Goal: Use online tool/utility: Utilize a website feature to perform a specific function

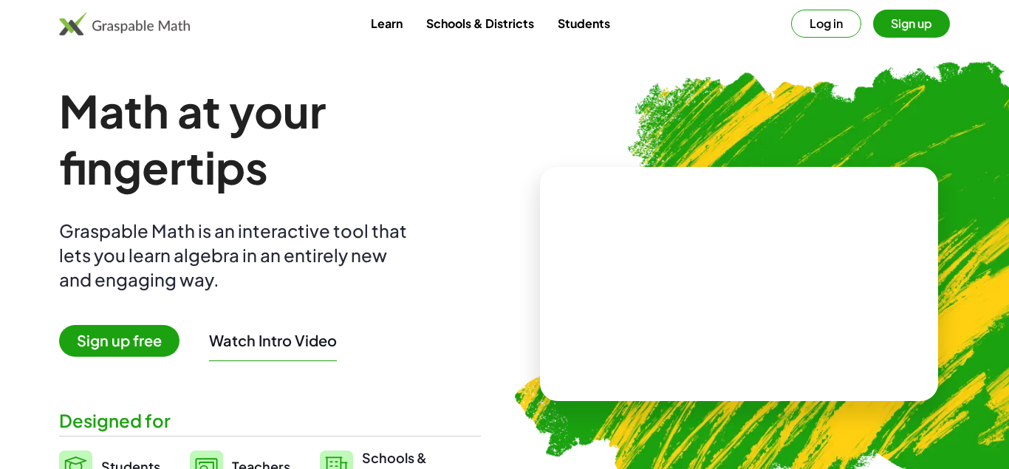
click at [826, 27] on button "Log in" at bounding box center [826, 24] width 70 height 28
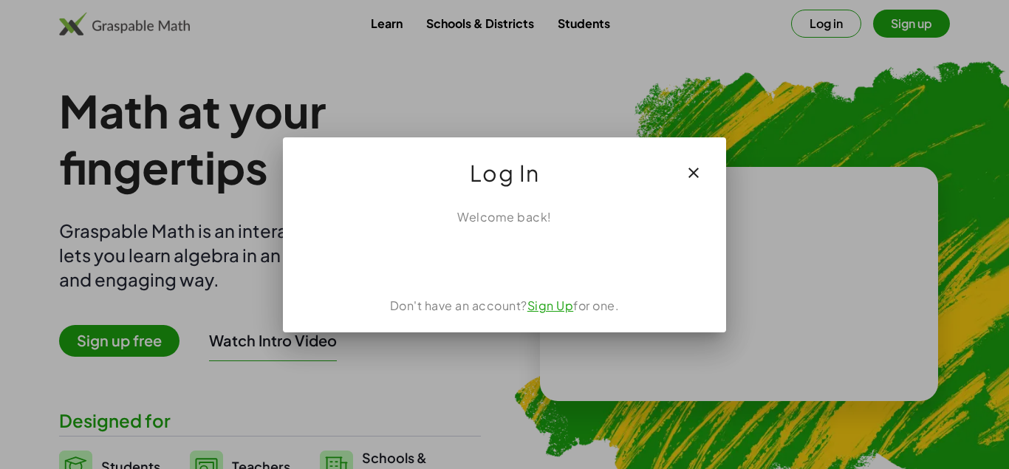
click at [494, 252] on div "Acceder con Google. Se abre en una pestaña nueva" at bounding box center [504, 258] width 140 height 33
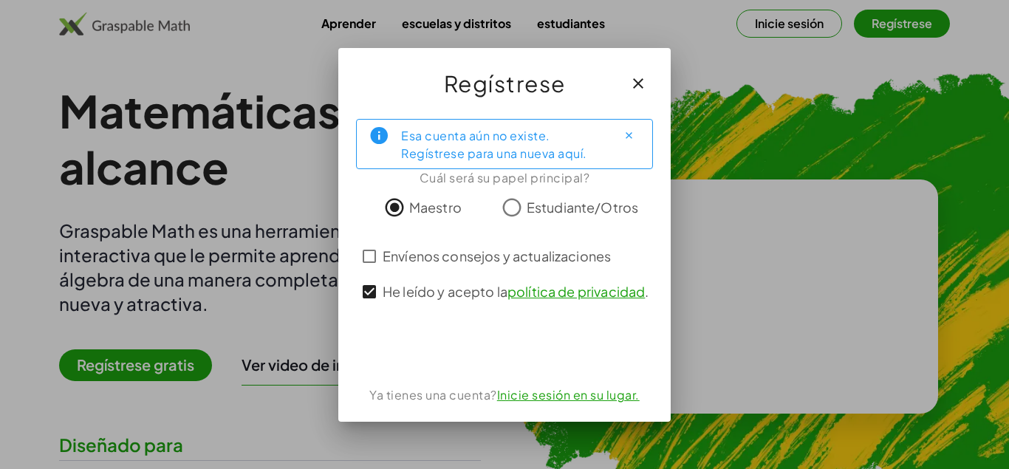
click at [555, 400] on link "Inicie sesión en su lugar." at bounding box center [568, 395] width 143 height 16
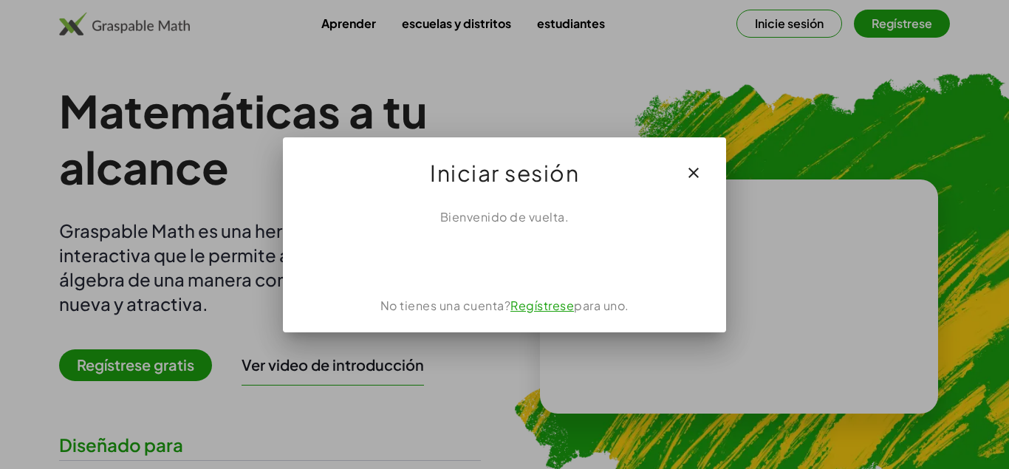
click at [504, 256] on div "Acceder con Google. Se abre en una pestaña nueva" at bounding box center [504, 258] width 171 height 33
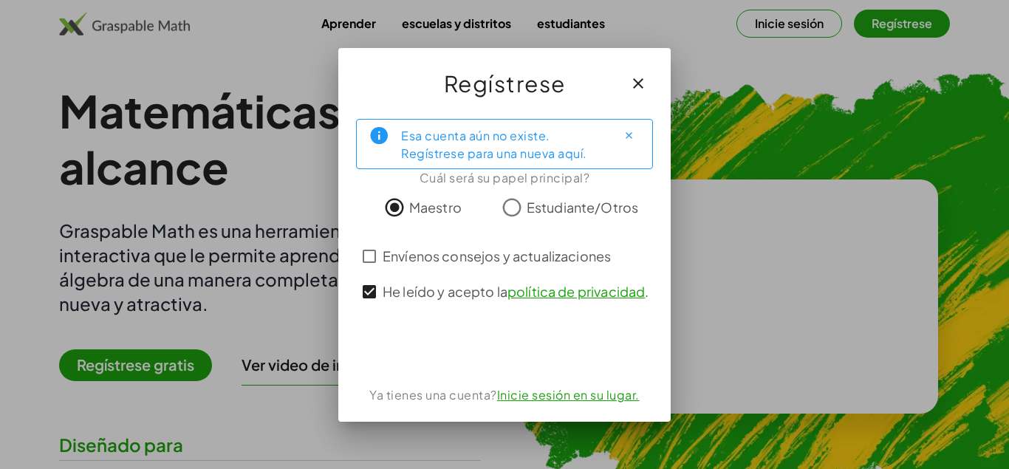
click at [511, 356] on div "Acceder con Google. Se abre en una pestaña nueva" at bounding box center [504, 348] width 171 height 33
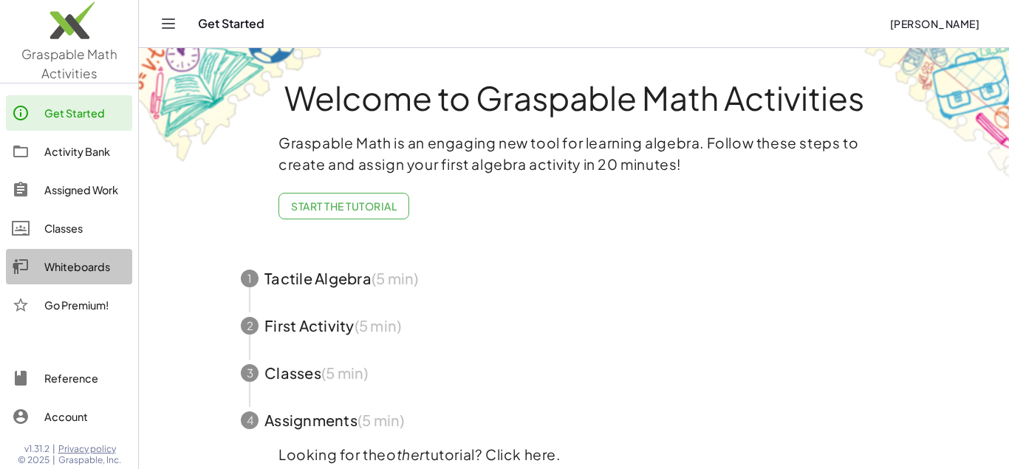
click at [98, 267] on div "Whiteboards" at bounding box center [85, 267] width 82 height 18
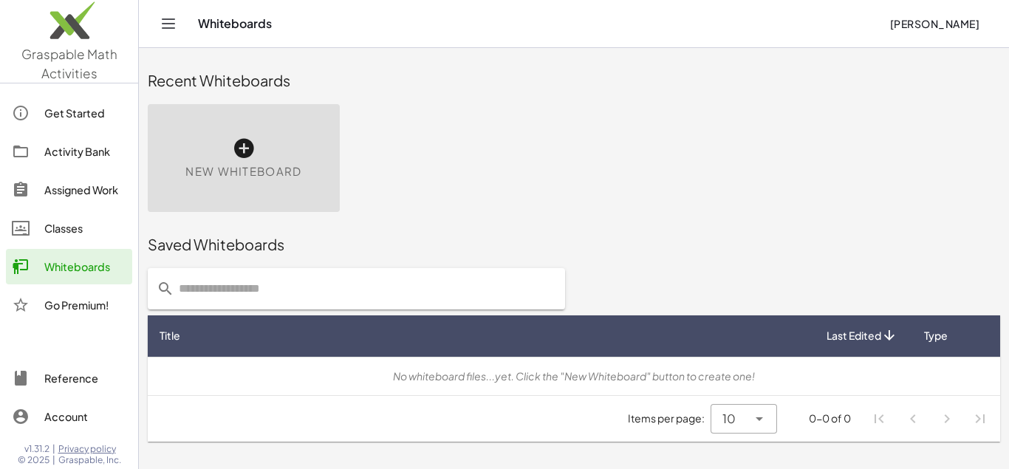
click at [269, 147] on div "New Whiteboard" at bounding box center [244, 158] width 192 height 108
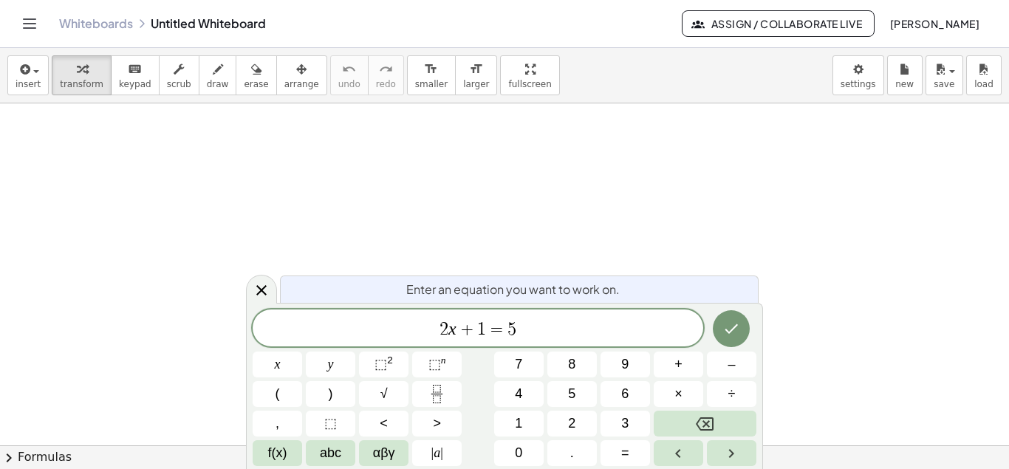
scroll to position [88, 8]
click at [737, 330] on icon "Done" at bounding box center [732, 329] width 18 height 18
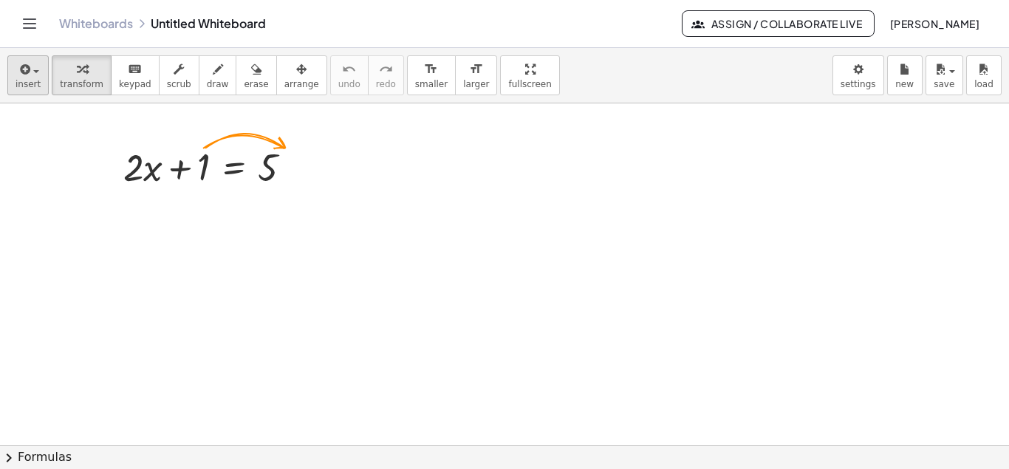
click at [26, 77] on icon "button" at bounding box center [23, 70] width 13 height 18
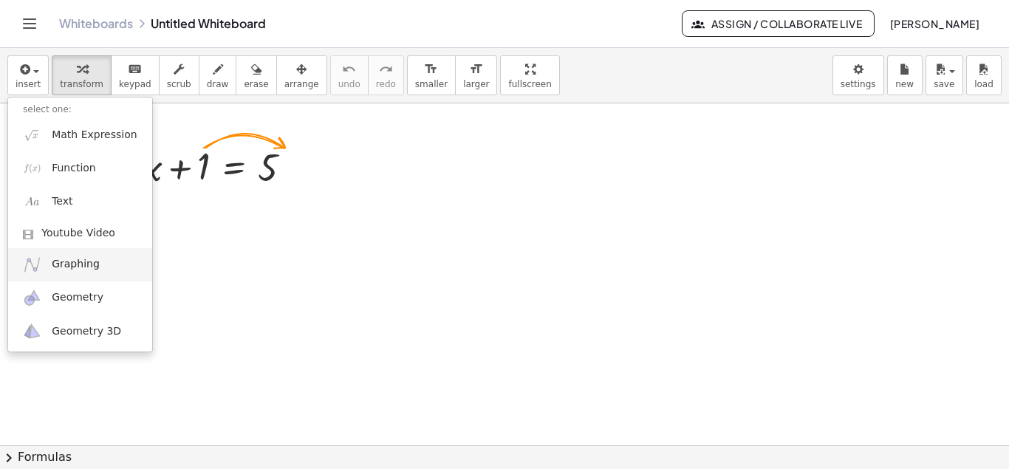
click at [81, 264] on span "Graphing" at bounding box center [76, 264] width 48 height 15
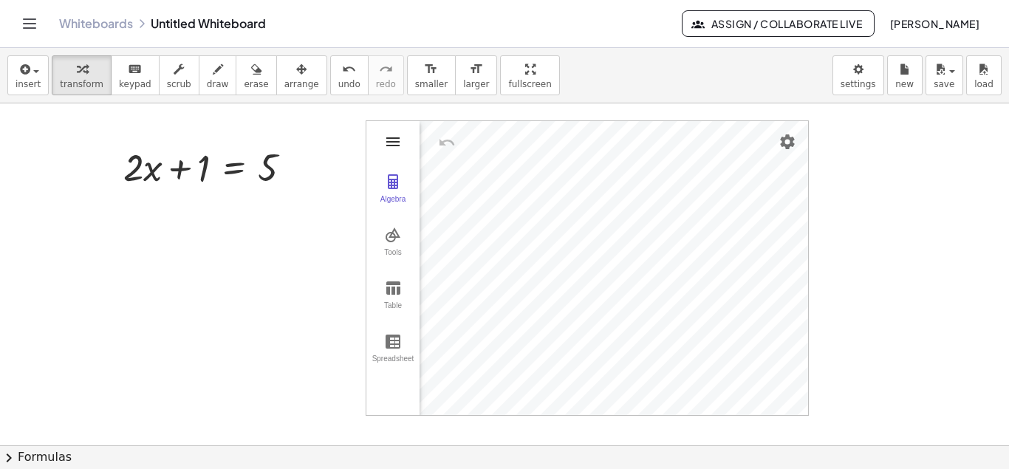
click at [390, 139] on img "Graphing Calculator" at bounding box center [393, 142] width 18 height 18
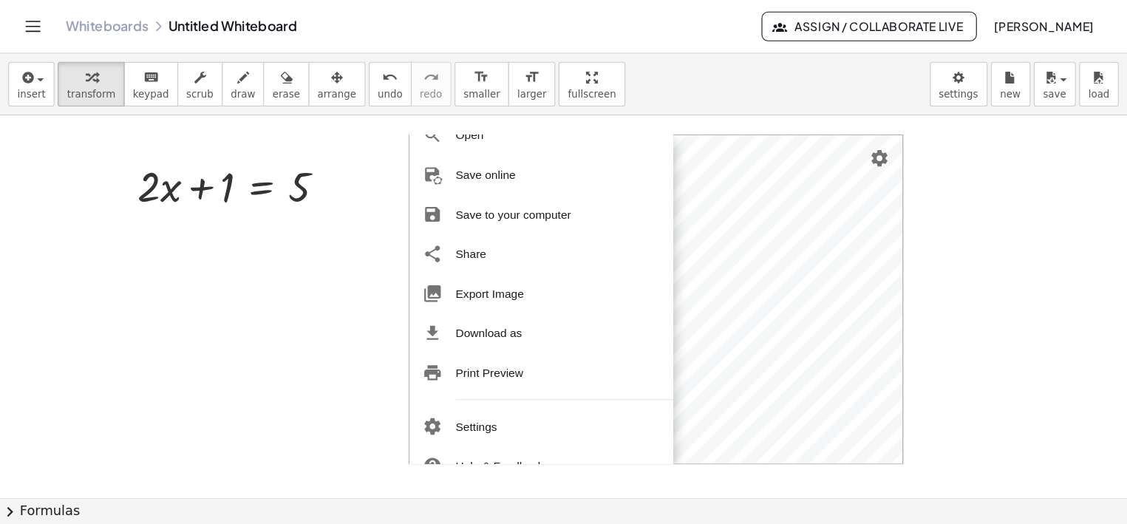
scroll to position [131, 0]
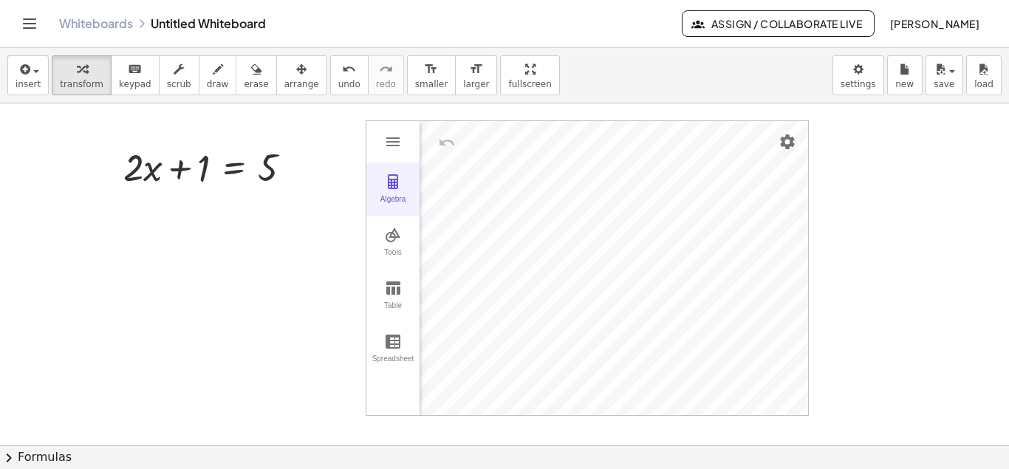
click at [392, 186] on img "Graphing Calculator" at bounding box center [393, 182] width 18 height 18
click at [123, 165] on div "· 2 + · 2 · x + 1 = 5" at bounding box center [208, 166] width 214 height 58
click at [129, 170] on div at bounding box center [213, 166] width 195 height 50
click at [126, 166] on div at bounding box center [213, 166] width 195 height 50
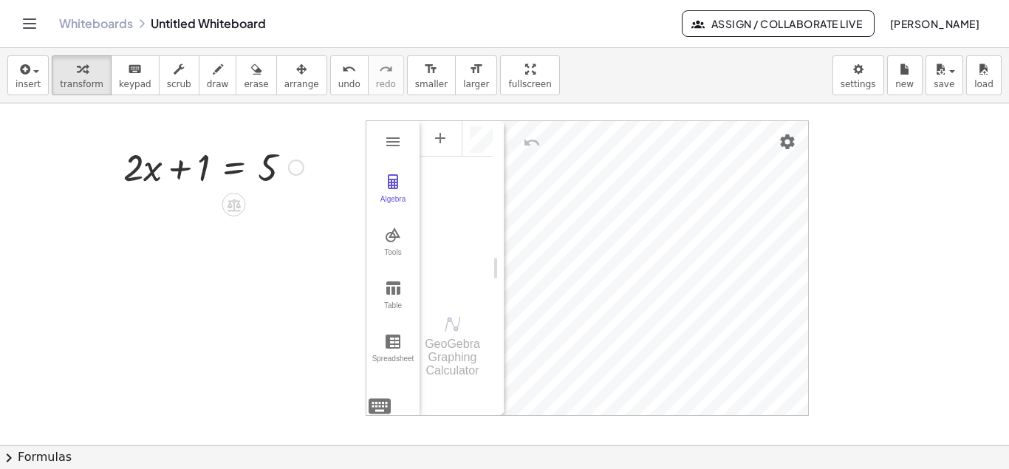
click at [126, 166] on div at bounding box center [213, 166] width 195 height 50
click at [282, 171] on div at bounding box center [213, 166] width 195 height 50
click at [292, 170] on div at bounding box center [296, 168] width 16 height 16
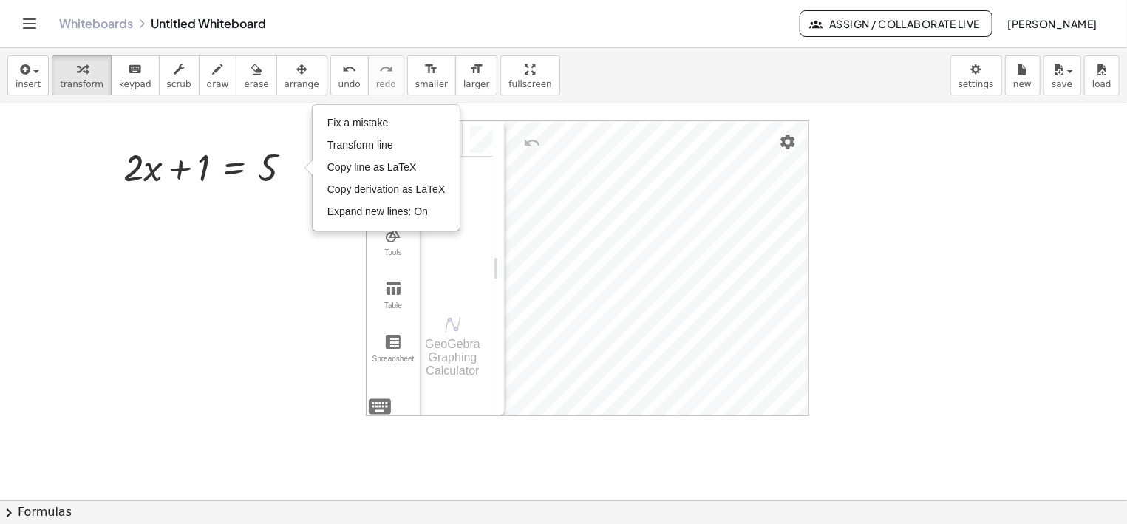
click at [227, 219] on div at bounding box center [563, 500] width 1127 height 794
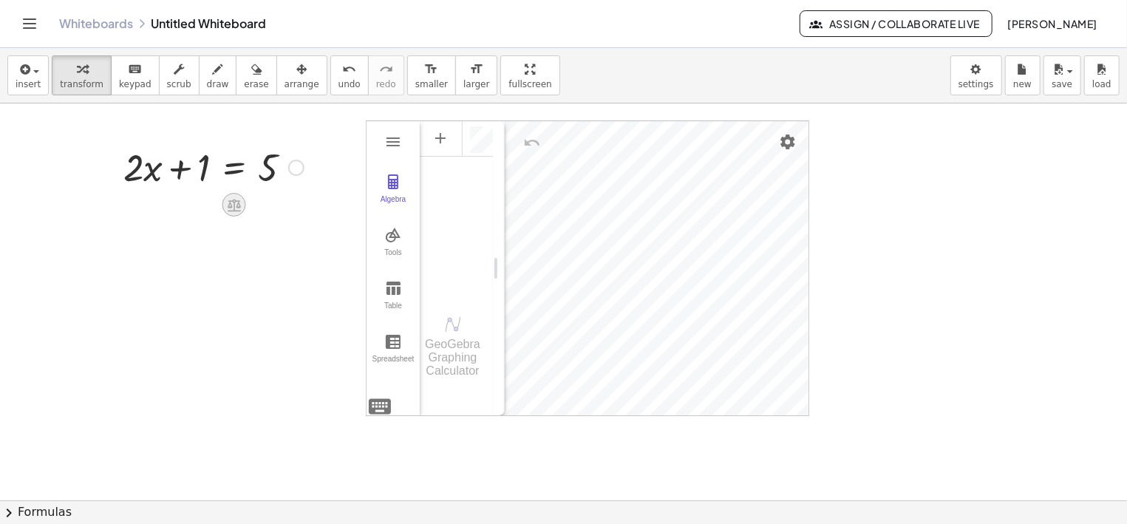
click at [234, 209] on icon at bounding box center [234, 205] width 13 height 13
click at [126, 160] on div at bounding box center [213, 166] width 195 height 50
click at [181, 170] on div at bounding box center [213, 166] width 195 height 50
drag, startPoint x: 203, startPoint y: 172, endPoint x: 327, endPoint y: 174, distance: 123.4
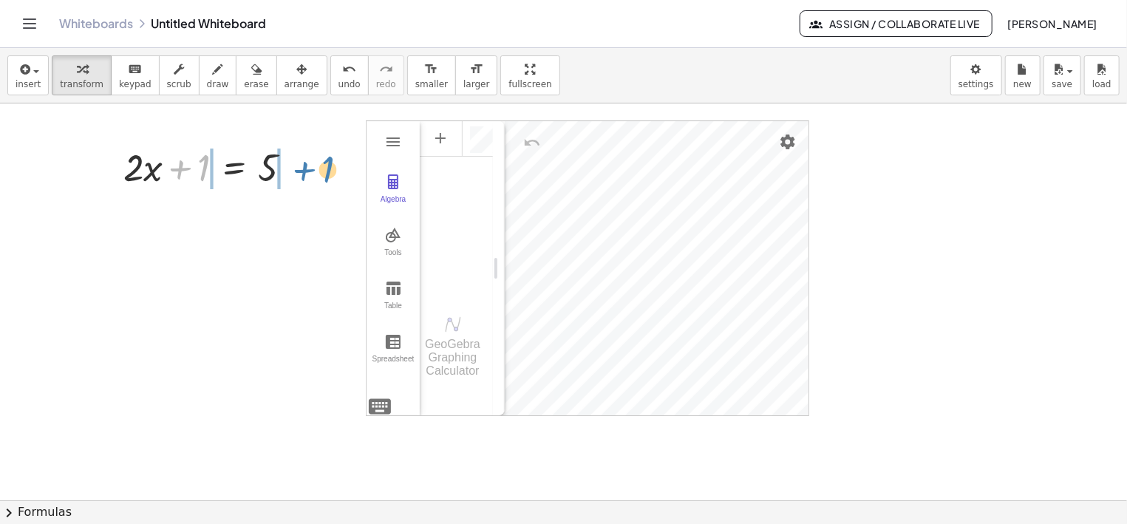
click at [234, 168] on div "+ 1 + · 2 · x + 1 = 5" at bounding box center [234, 168] width 0 height 0
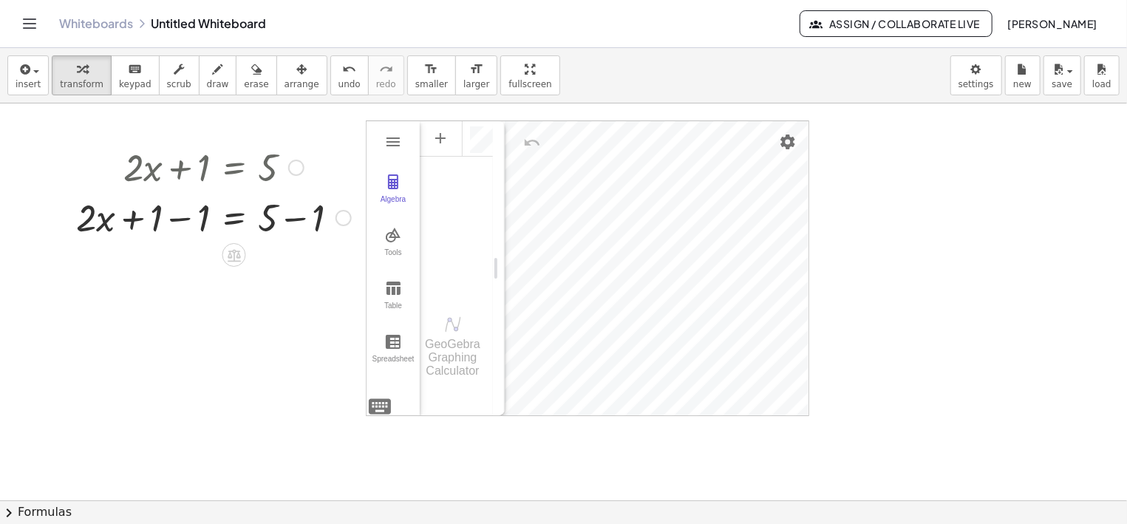
click at [298, 219] on div at bounding box center [214, 216] width 290 height 50
click at [234, 218] on div "+ · 2 · x = 5 + 1 − 1 + − 1 Fix a mistake Transform line Copy line as LaTeX Cop…" at bounding box center [234, 218] width 0 height 0
click at [182, 219] on div at bounding box center [190, 216] width 243 height 50
drag, startPoint x: 177, startPoint y: 224, endPoint x: 273, endPoint y: 266, distance: 105.6
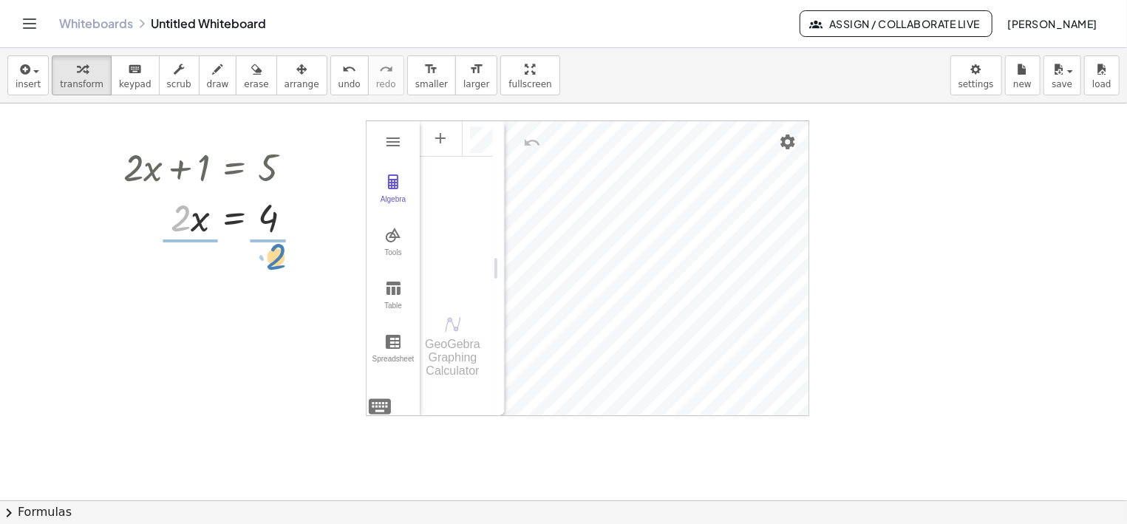
click at [234, 218] on div "· 2 · 2 · x = 4" at bounding box center [234, 218] width 0 height 0
click at [273, 285] on div at bounding box center [217, 279] width 202 height 74
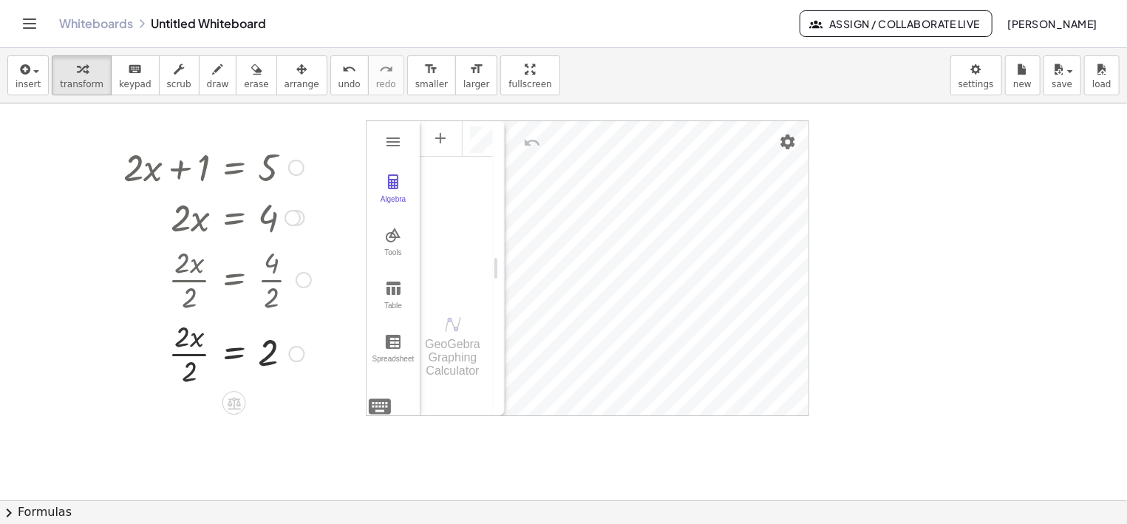
click at [200, 358] on div at bounding box center [217, 352] width 202 height 74
click at [482, 141] on div "+ · 2 · x + 1 = 5 + · 2 · x + 1 − 1 = + 5 − 1 + · 2 · x + 1 − 1 = 4 + · 2 · x +…" at bounding box center [563, 500] width 1127 height 794
drag, startPoint x: 180, startPoint y: 174, endPoint x: 482, endPoint y: 144, distance: 303.7
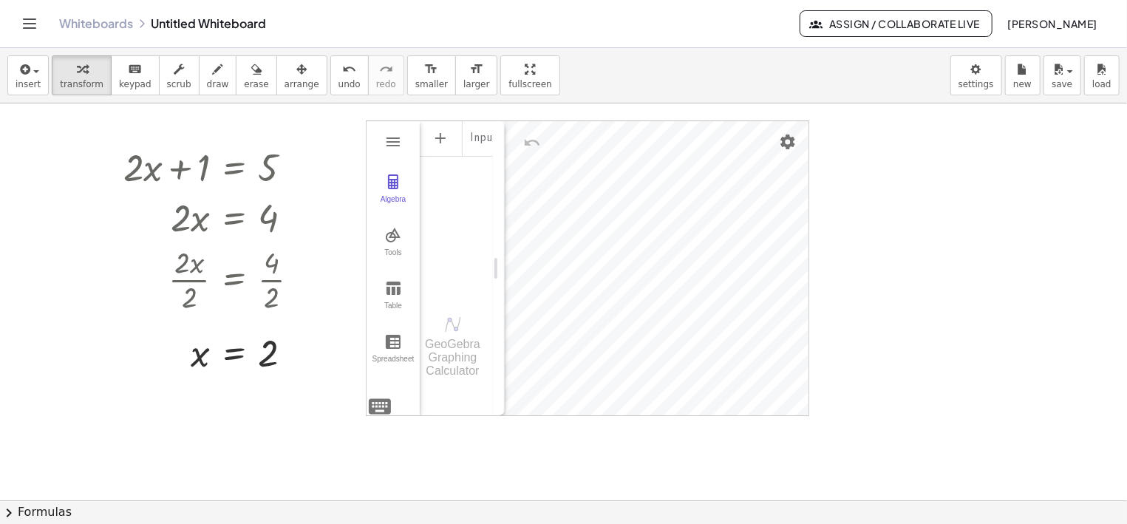
click at [482, 144] on div "+ · 2 · x + 1 = 5 + · 2 · x + 1 − 1 = + 5 − 1 + · 2 · x + 1 − 1 = 4 + · 2 · x +…" at bounding box center [563, 500] width 1127 height 794
drag, startPoint x: 238, startPoint y: 171, endPoint x: 488, endPoint y: 143, distance: 252.1
click at [488, 143] on div "+ · 2 · x + 1 = 5 + · 2 · x + 1 − 1 = + 5 − 1 + · 2 · x + 1 − 1 = 4 + · 2 · x +…" at bounding box center [563, 500] width 1127 height 794
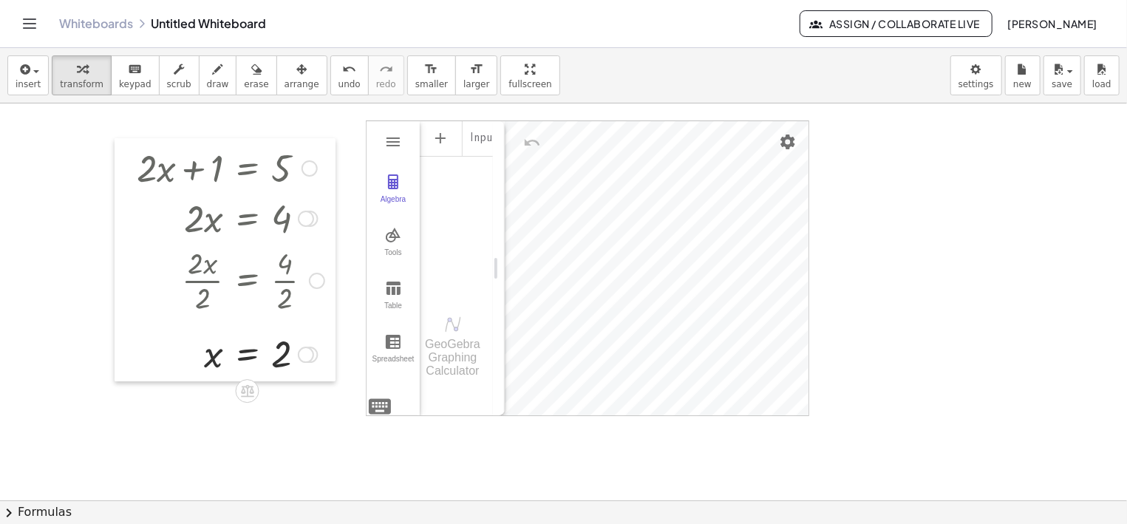
drag, startPoint x: 120, startPoint y: 148, endPoint x: 134, endPoint y: 148, distance: 13.3
click at [134, 148] on div at bounding box center [126, 259] width 22 height 243
click at [143, 146] on div at bounding box center [230, 166] width 202 height 50
drag, startPoint x: 143, startPoint y: 146, endPoint x: 290, endPoint y: 196, distance: 156.1
click at [248, 168] on div "+ · 2 · x + 1 = 5 + · 2 · x + 1 − 1 = + 5 − 1 + · 2 · x + 1 − 1 = 4 + · 2 · x +…" at bounding box center [248, 168] width 0 height 0
